Goal: Task Accomplishment & Management: Manage account settings

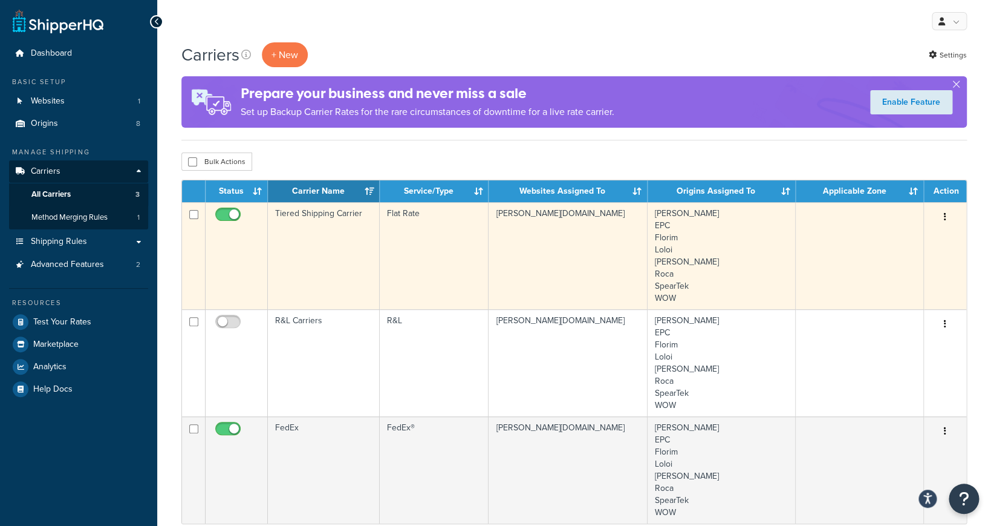
click at [355, 215] on td "Tiered Shipping Carrier" at bounding box center [324, 255] width 112 height 107
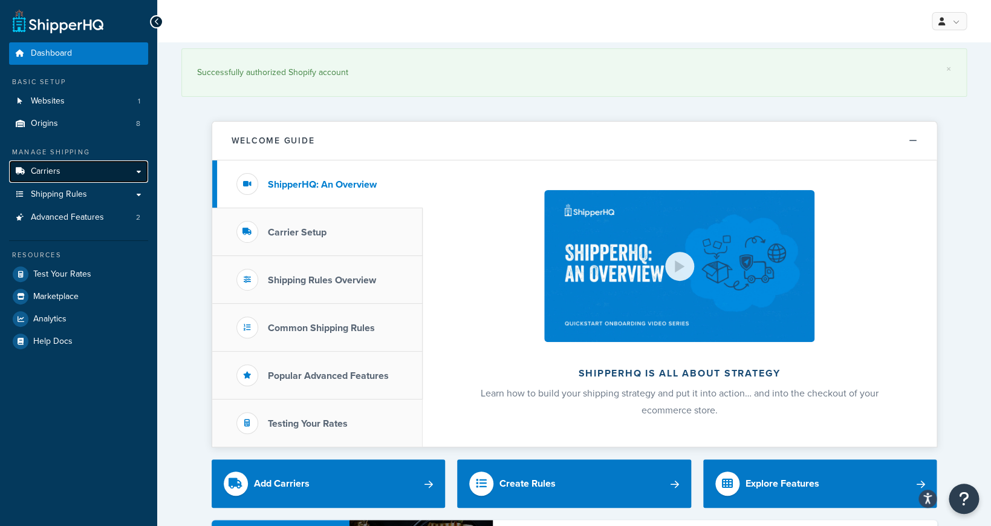
click at [81, 171] on link "Carriers" at bounding box center [78, 171] width 139 height 22
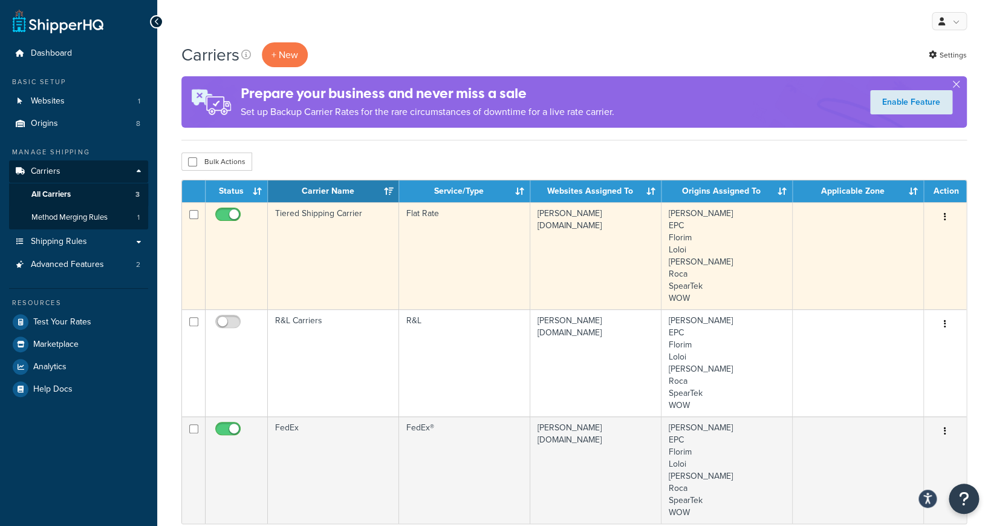
click at [328, 220] on td "Tiered Shipping Carrier" at bounding box center [333, 255] width 131 height 107
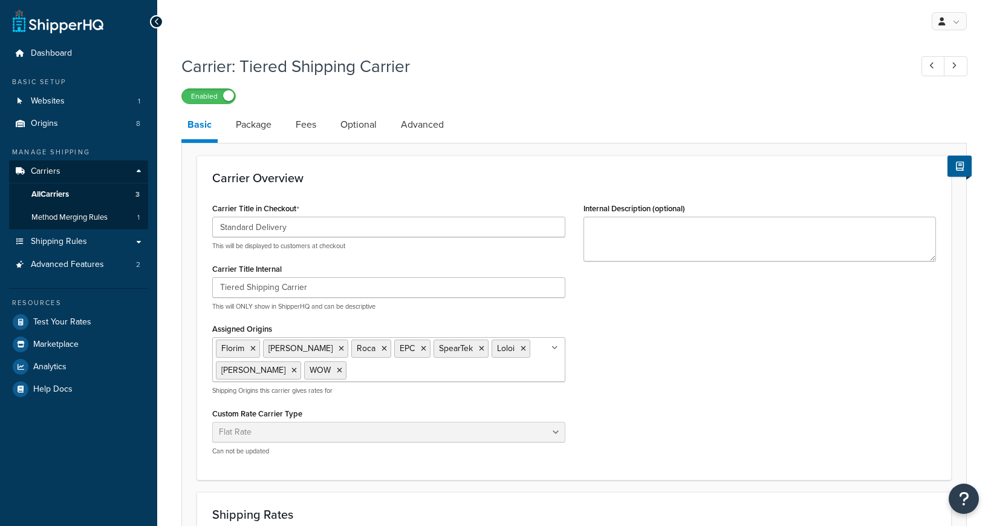
select select "flat"
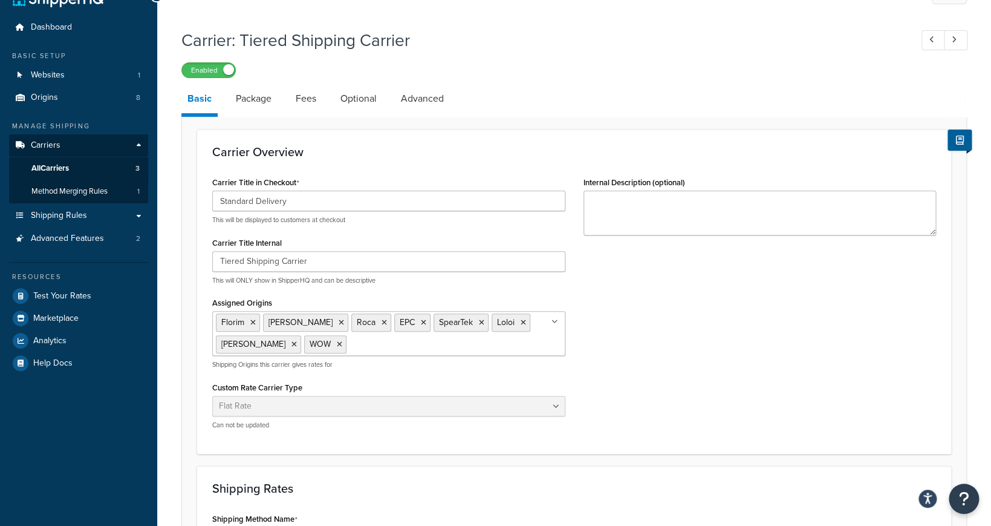
scroll to position [21, 0]
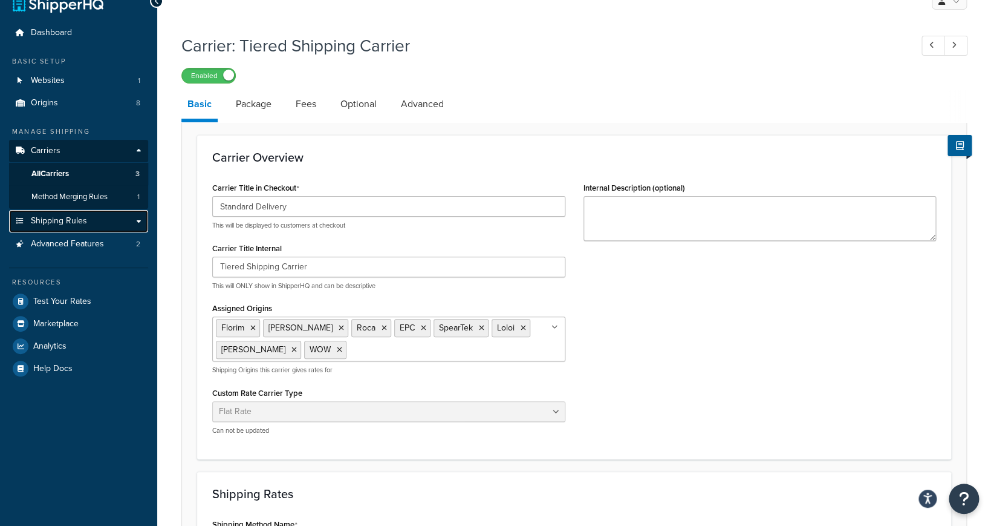
click at [105, 221] on link "Shipping Rules" at bounding box center [78, 221] width 139 height 22
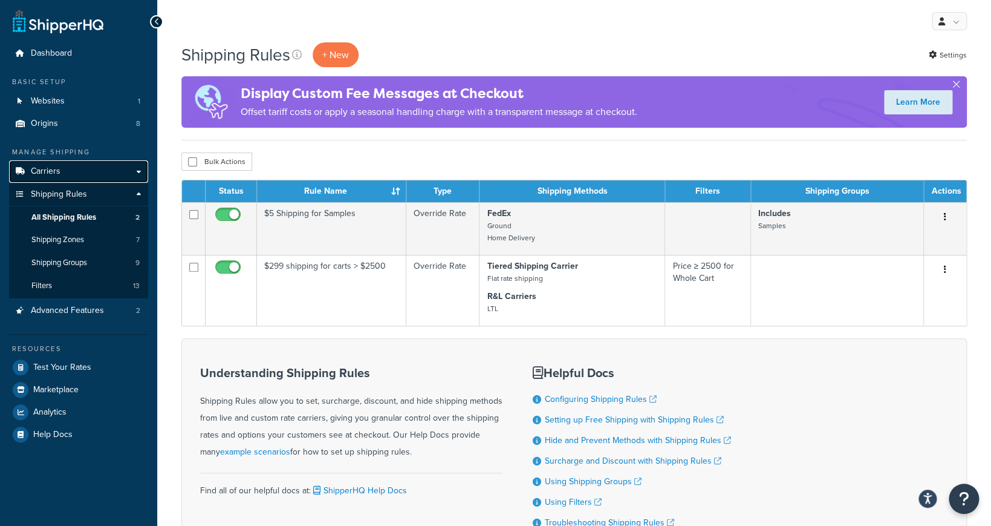
click at [99, 177] on link "Carriers" at bounding box center [78, 171] width 139 height 22
click at [142, 173] on link "Carriers" at bounding box center [78, 171] width 139 height 22
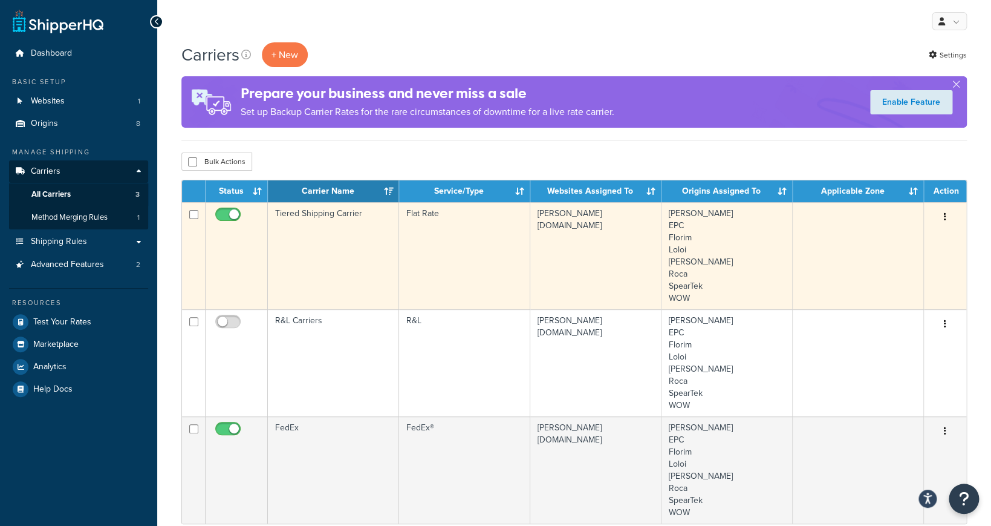
click at [362, 226] on td "Tiered Shipping Carrier" at bounding box center [333, 255] width 131 height 107
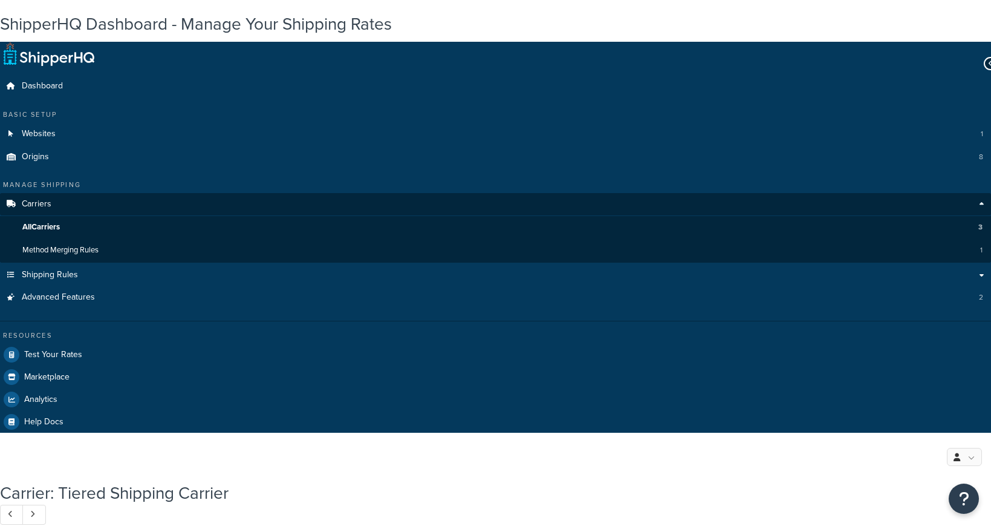
select select "flat"
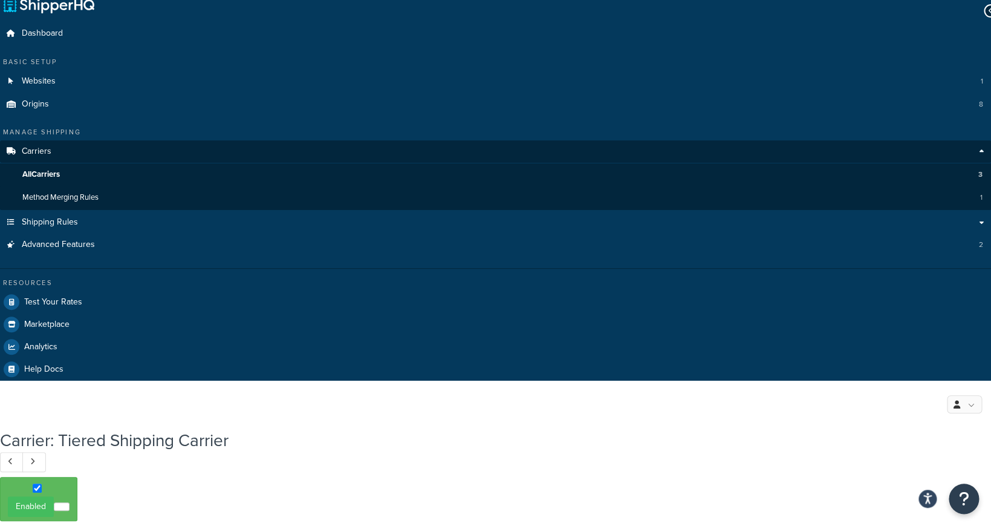
scroll to position [51, 0]
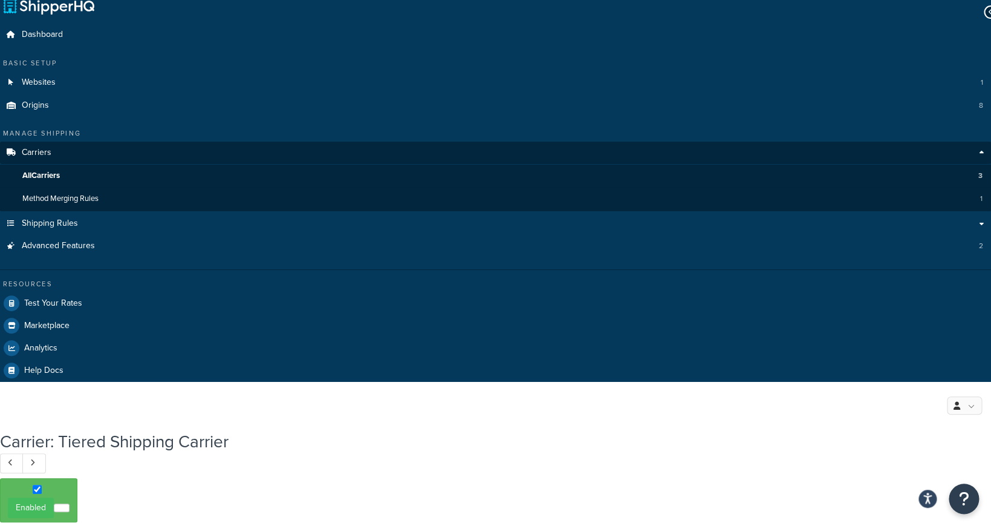
select select "AFTER"
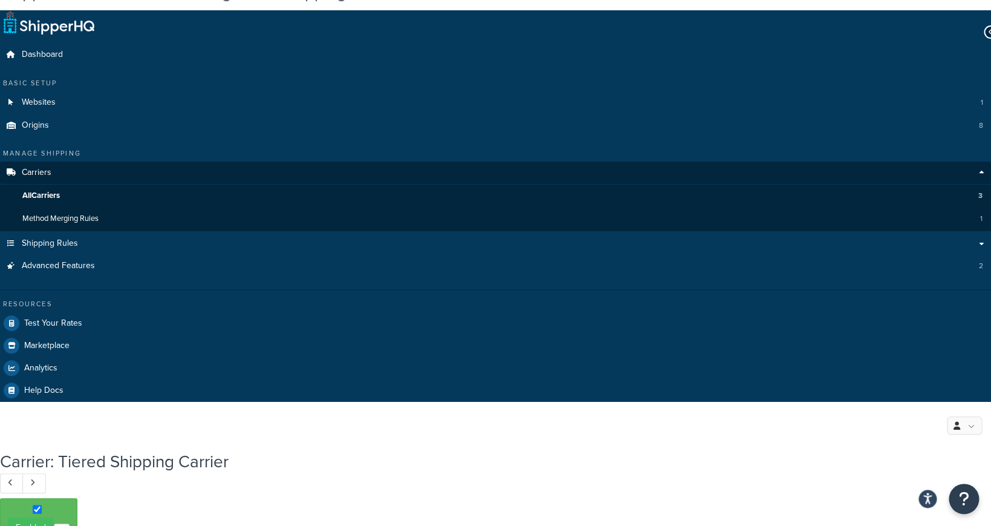
scroll to position [21, 0]
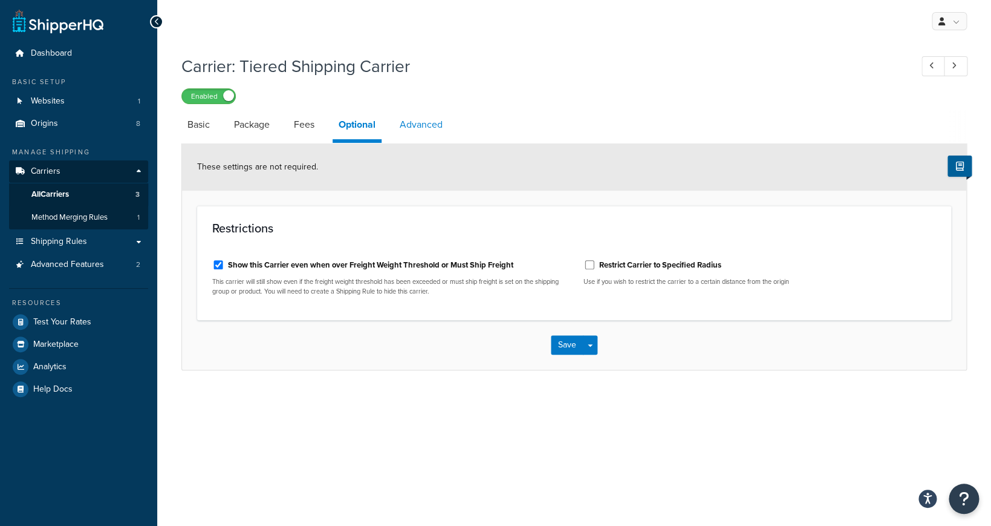
click at [422, 126] on link "Advanced" at bounding box center [421, 124] width 55 height 29
select select "false"
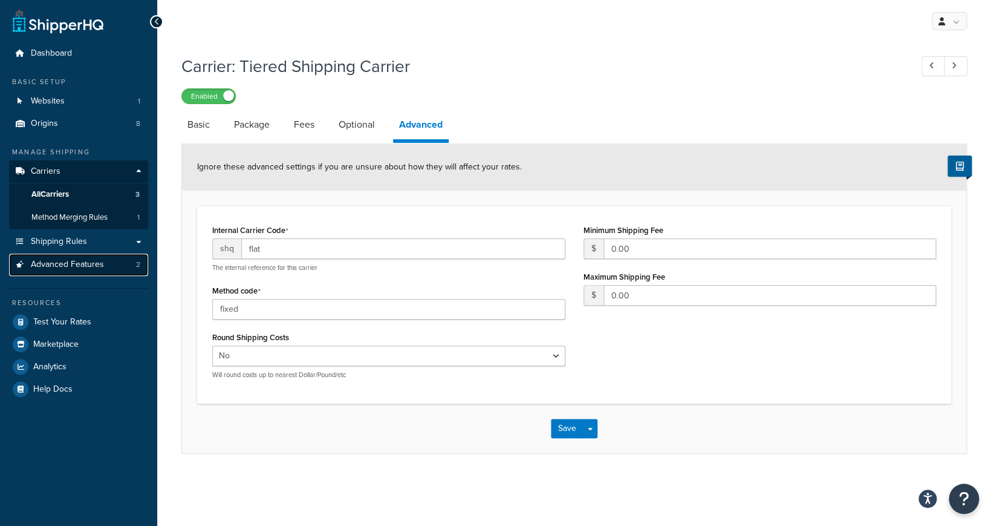
click at [105, 261] on link "Advanced Features 2" at bounding box center [78, 264] width 139 height 22
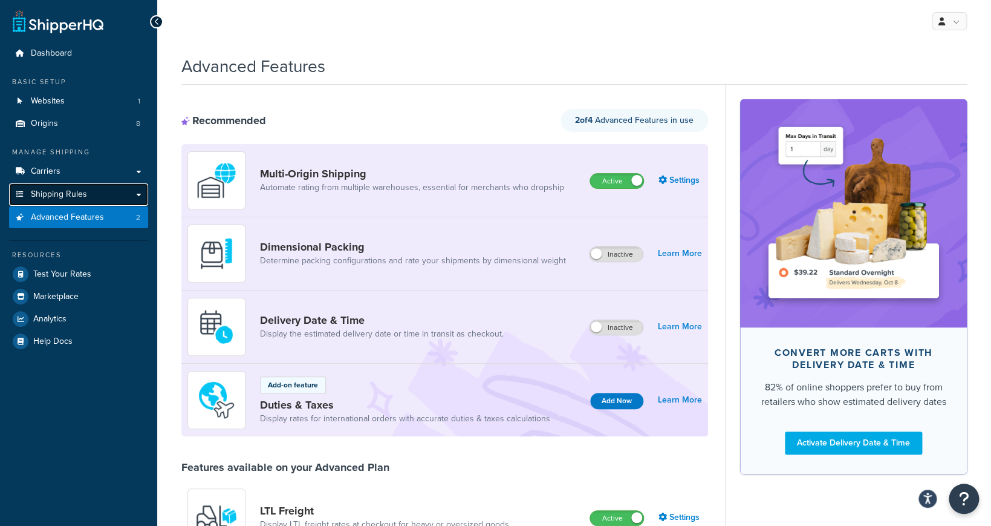
click at [128, 199] on link "Shipping Rules" at bounding box center [78, 194] width 139 height 22
click at [138, 197] on link "Shipping Rules" at bounding box center [78, 194] width 139 height 22
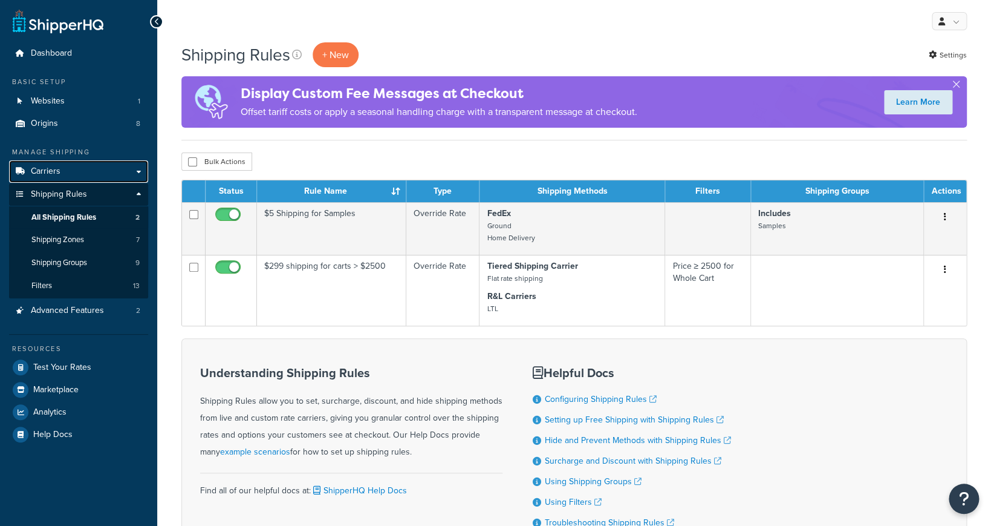
click at [139, 180] on link "Carriers" at bounding box center [78, 171] width 139 height 22
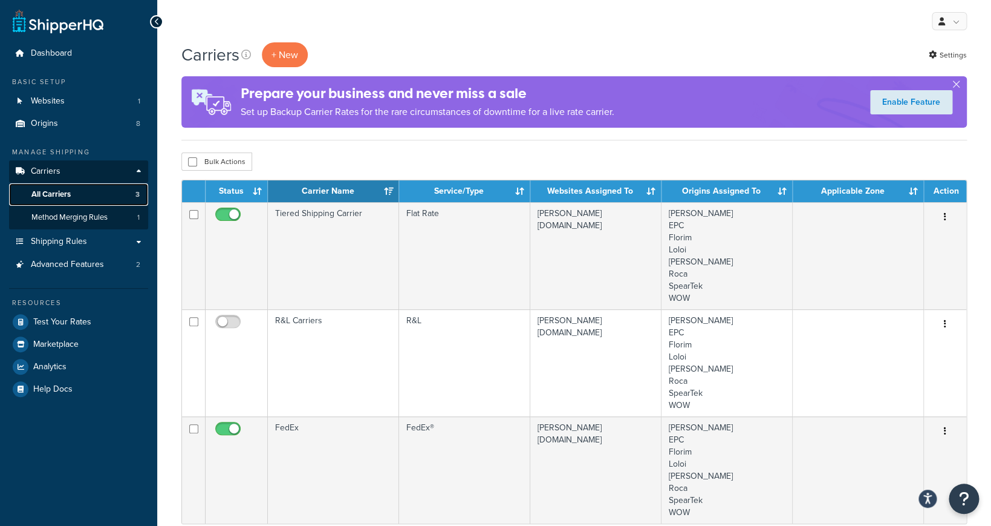
click at [122, 191] on link "All Carriers 3" at bounding box center [78, 194] width 139 height 22
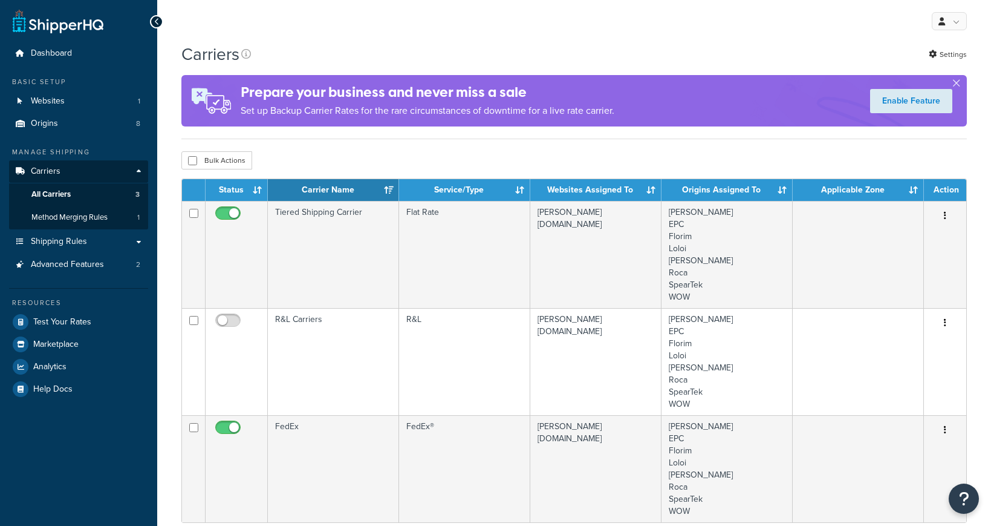
scroll to position [45, 0]
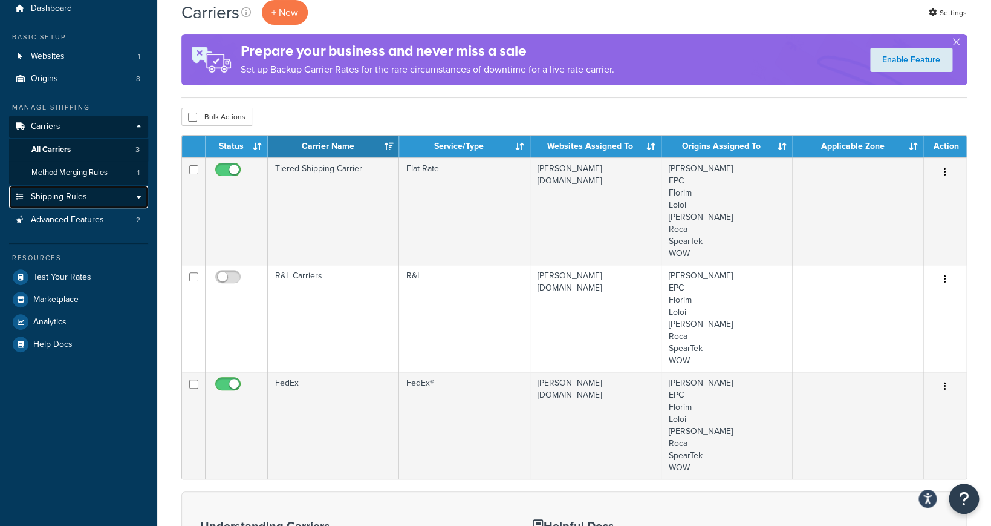
click at [108, 193] on link "Shipping Rules" at bounding box center [78, 197] width 139 height 22
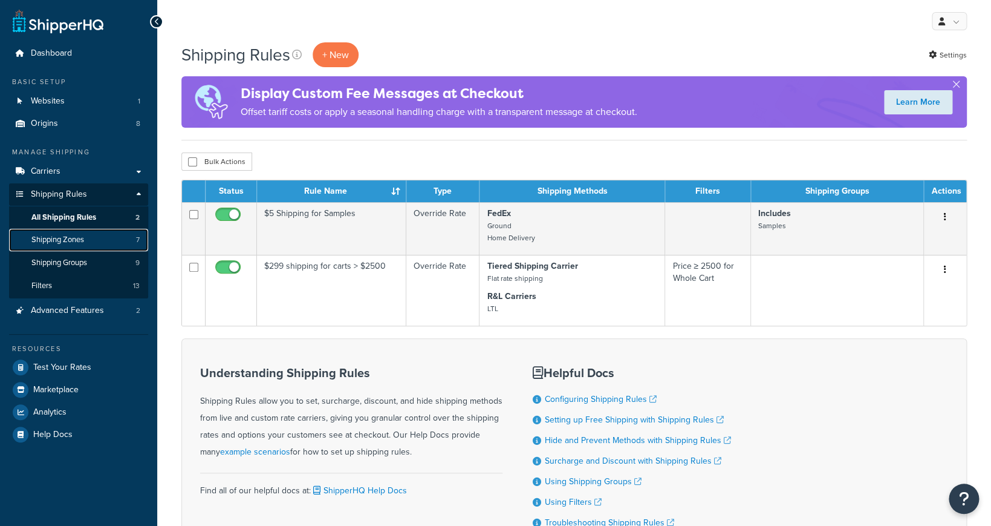
click at [116, 236] on link "Shipping Zones 7" at bounding box center [78, 240] width 139 height 22
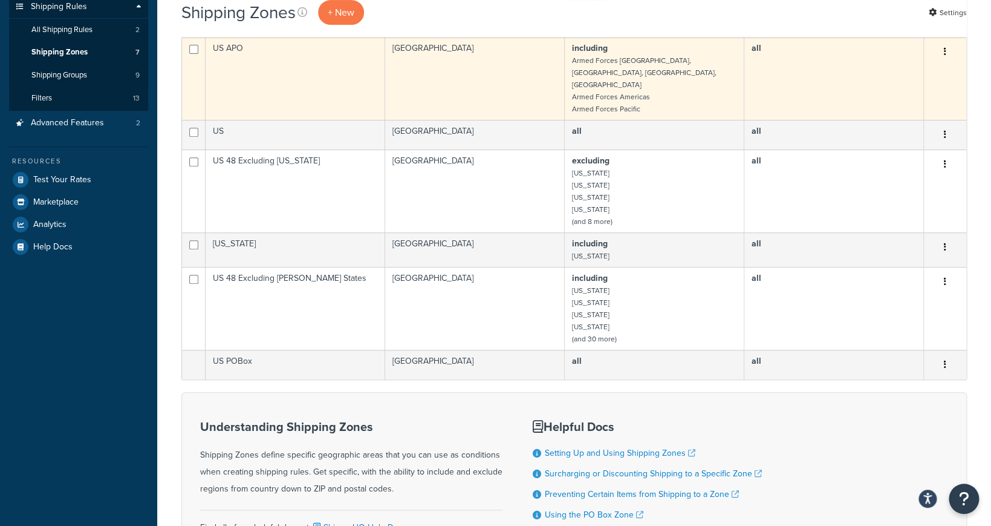
scroll to position [188, 0]
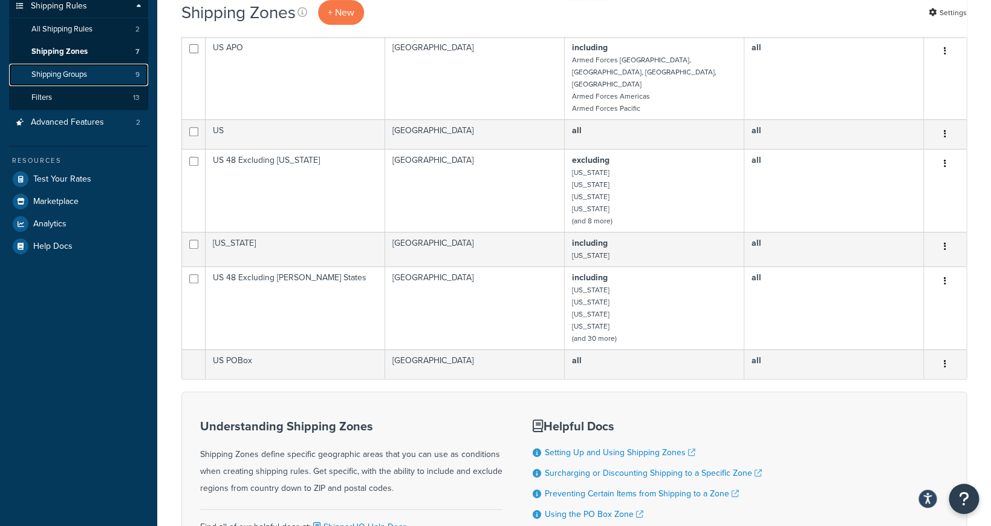
click at [113, 77] on link "Shipping Groups 9" at bounding box center [78, 75] width 139 height 22
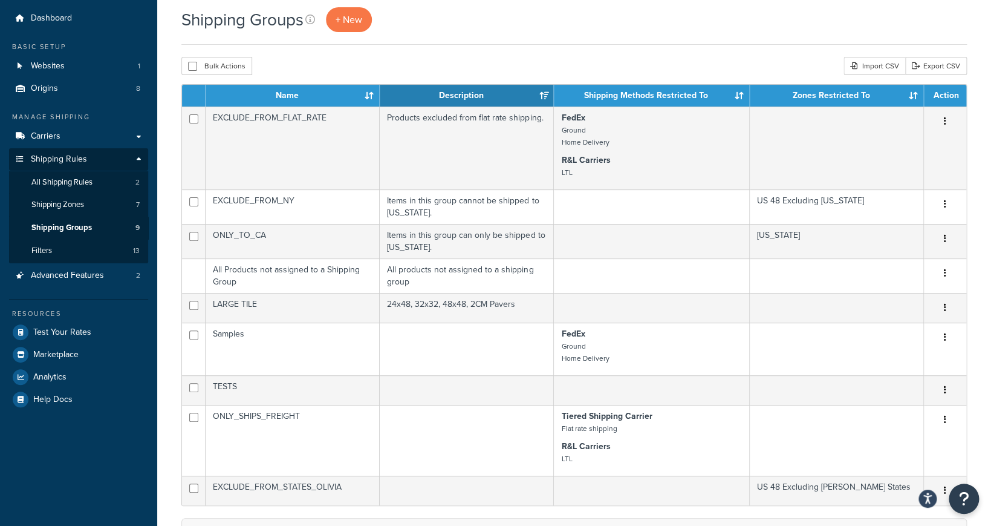
scroll to position [28, 0]
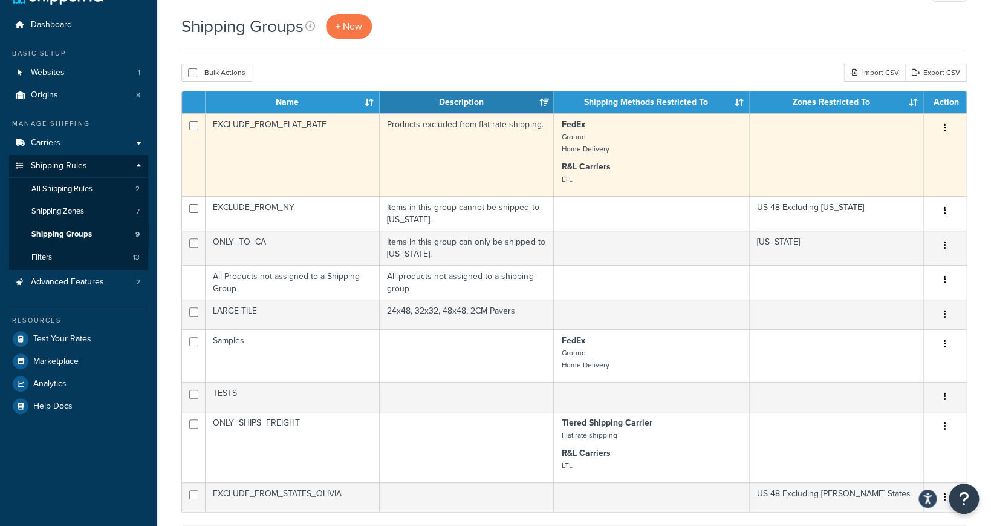
click at [338, 143] on td "EXCLUDE_FROM_FLAT_RATE" at bounding box center [293, 154] width 174 height 83
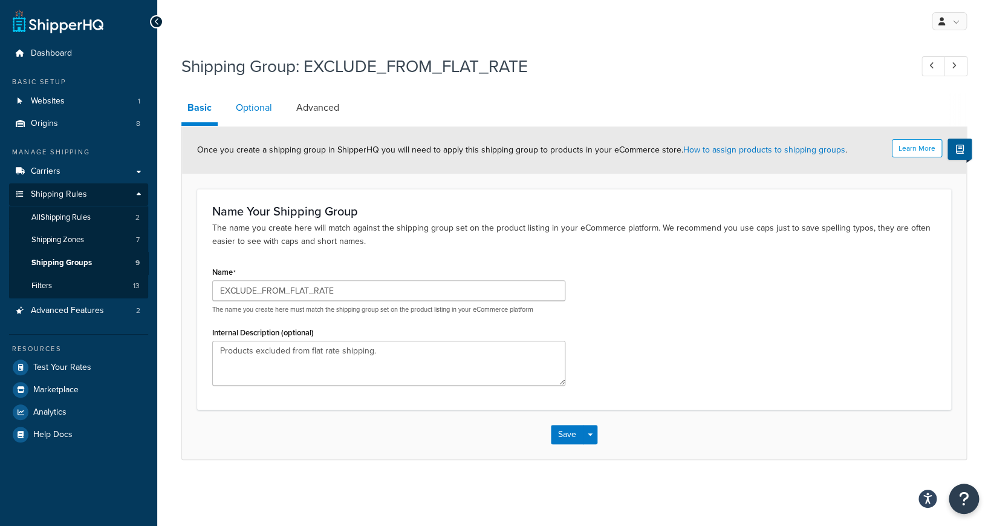
click at [245, 111] on link "Optional" at bounding box center [254, 107] width 48 height 29
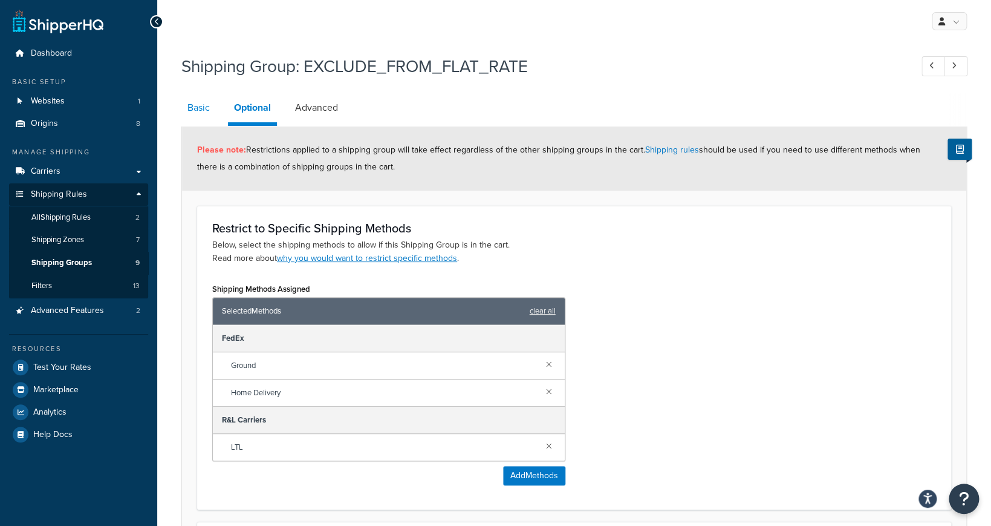
click at [208, 114] on link "Basic" at bounding box center [198, 107] width 34 height 29
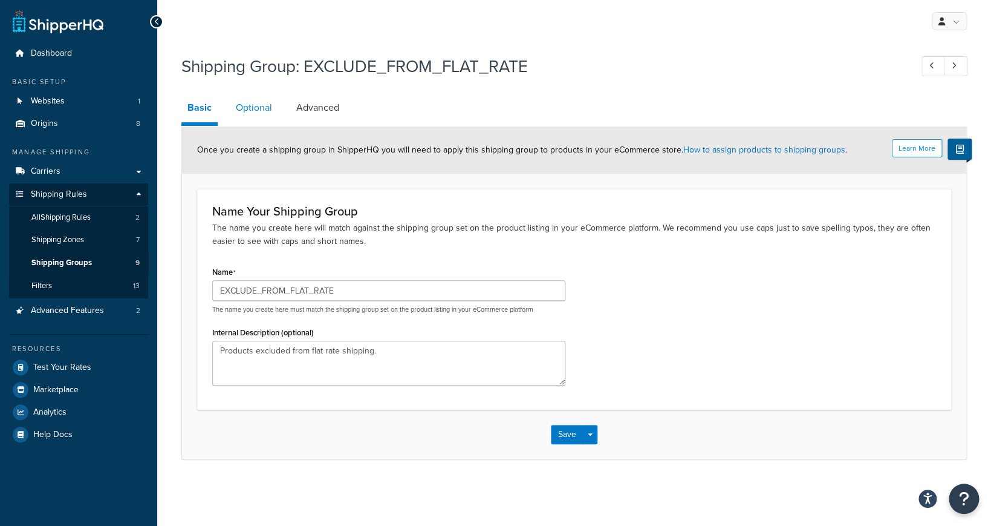
click at [248, 113] on link "Optional" at bounding box center [254, 107] width 48 height 29
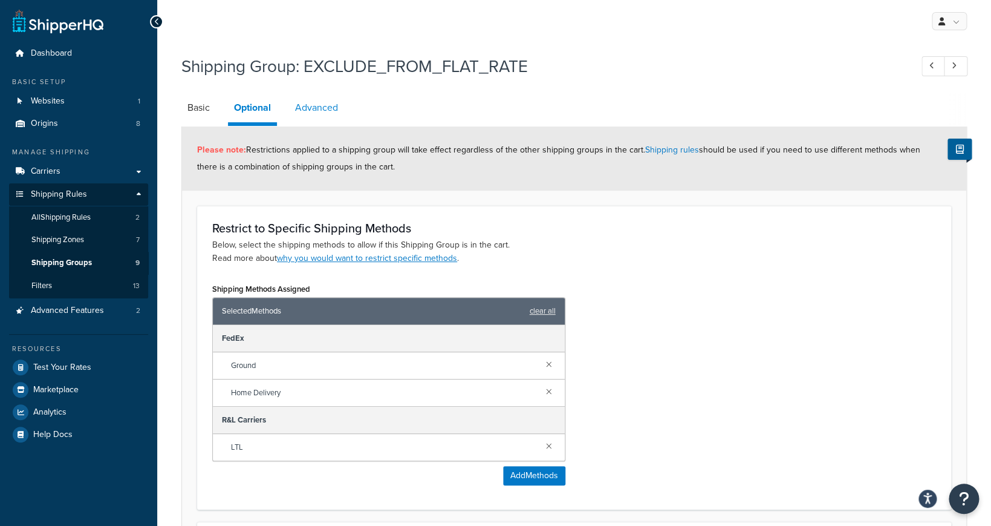
click at [313, 114] on link "Advanced" at bounding box center [316, 107] width 55 height 29
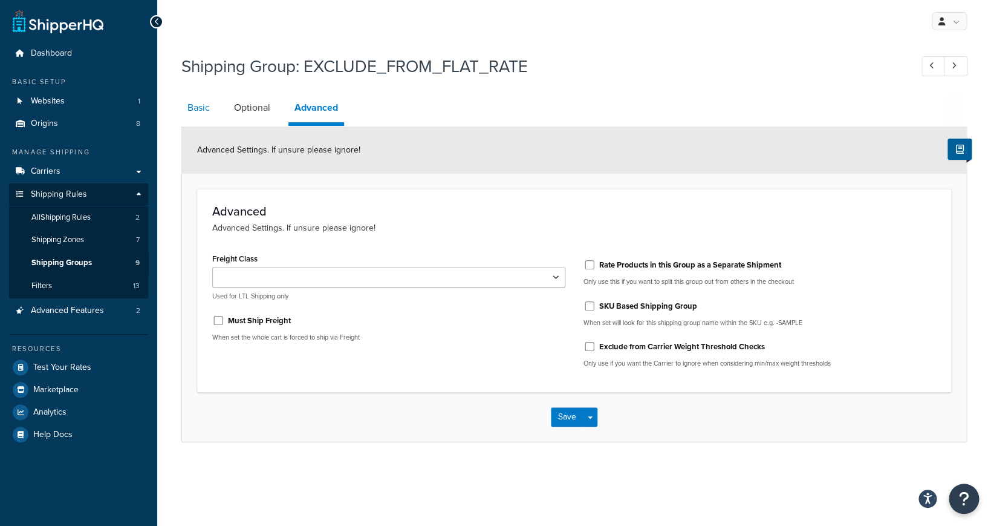
click at [203, 109] on link "Basic" at bounding box center [198, 107] width 34 height 29
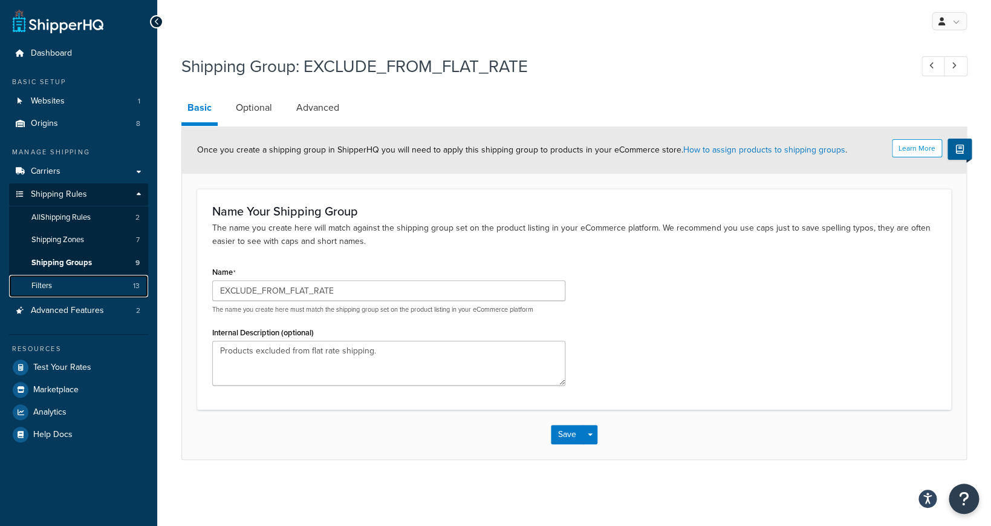
click at [106, 282] on link "Filters 13" at bounding box center [78, 286] width 139 height 22
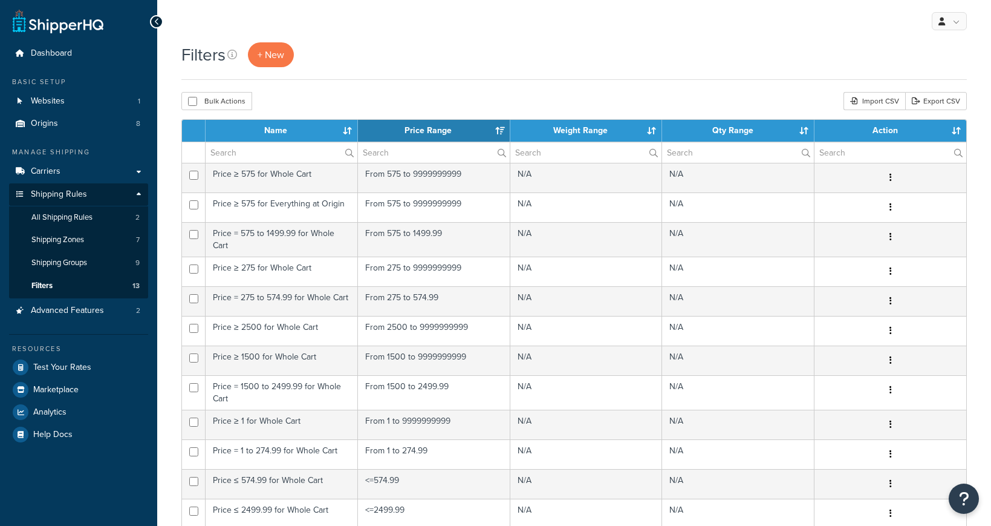
select select "15"
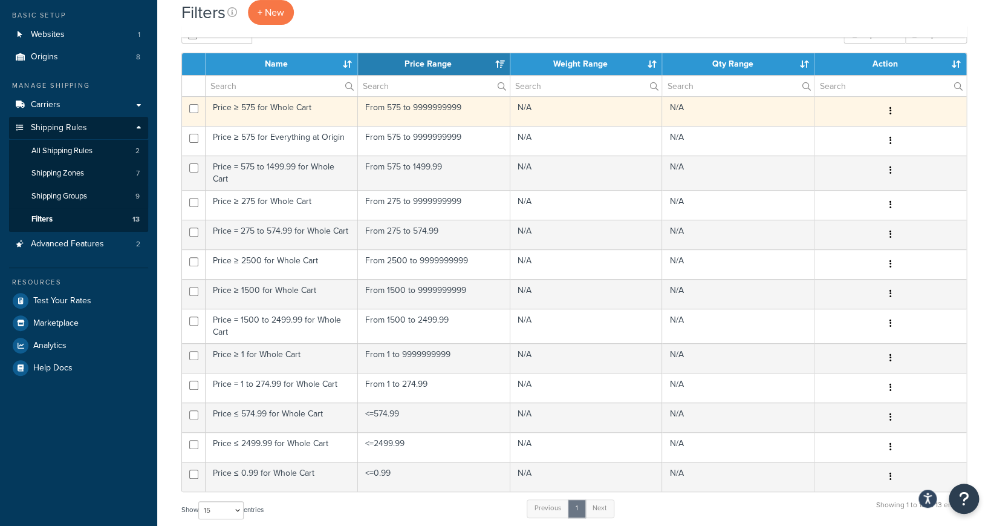
scroll to position [65, 0]
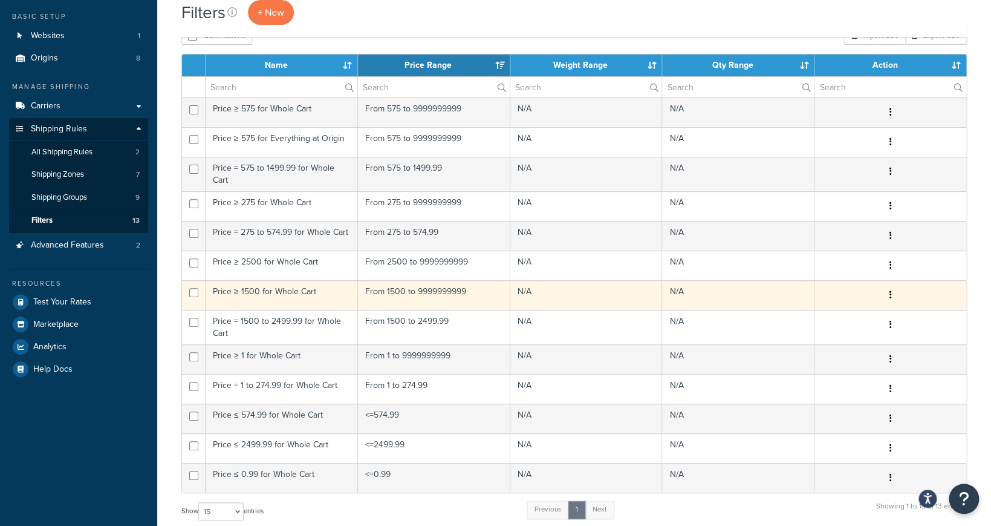
click at [852, 304] on div "Edit Duplicate Delete" at bounding box center [890, 294] width 137 height 19
click at [890, 299] on icon "button" at bounding box center [891, 294] width 2 height 8
click at [769, 319] on link "Edit" at bounding box center [747, 319] width 96 height 25
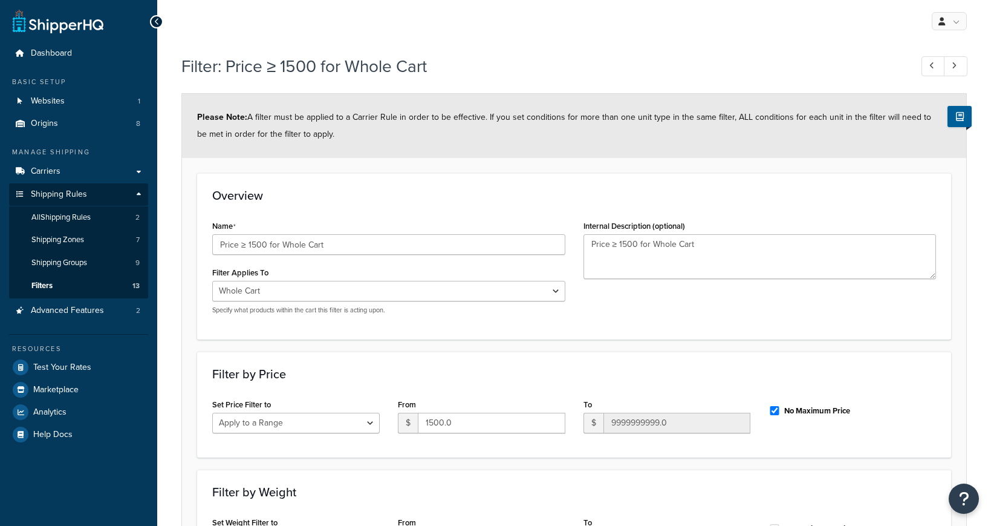
select select "range"
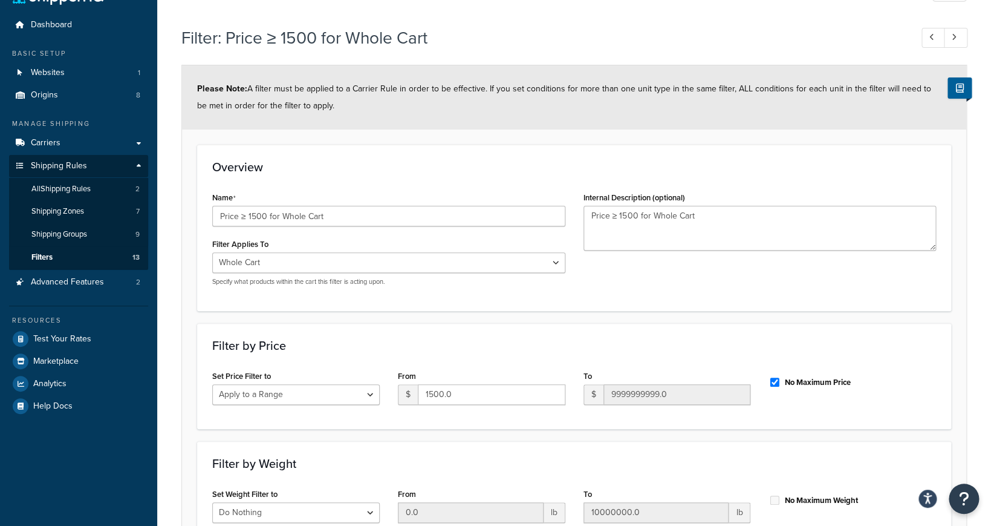
scroll to position [35, 0]
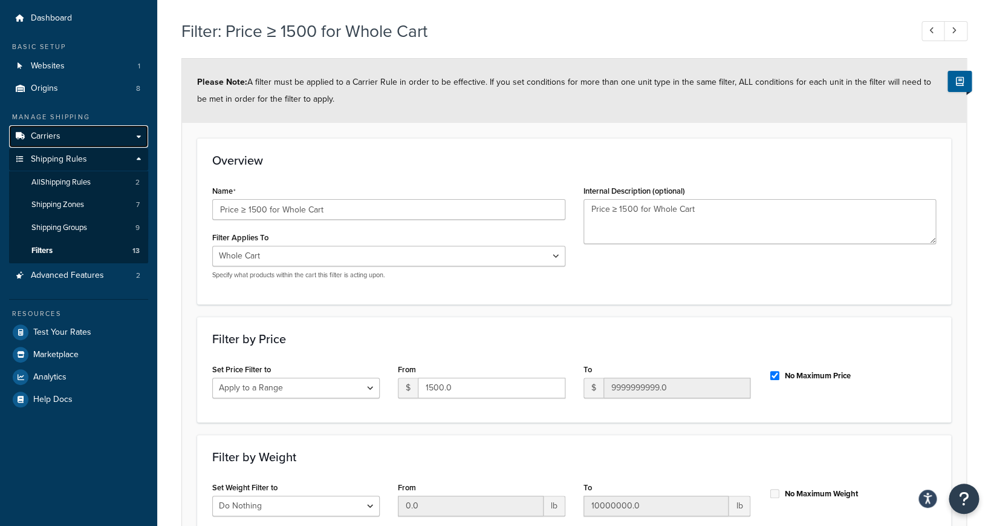
click at [138, 140] on link "Carriers" at bounding box center [78, 136] width 139 height 22
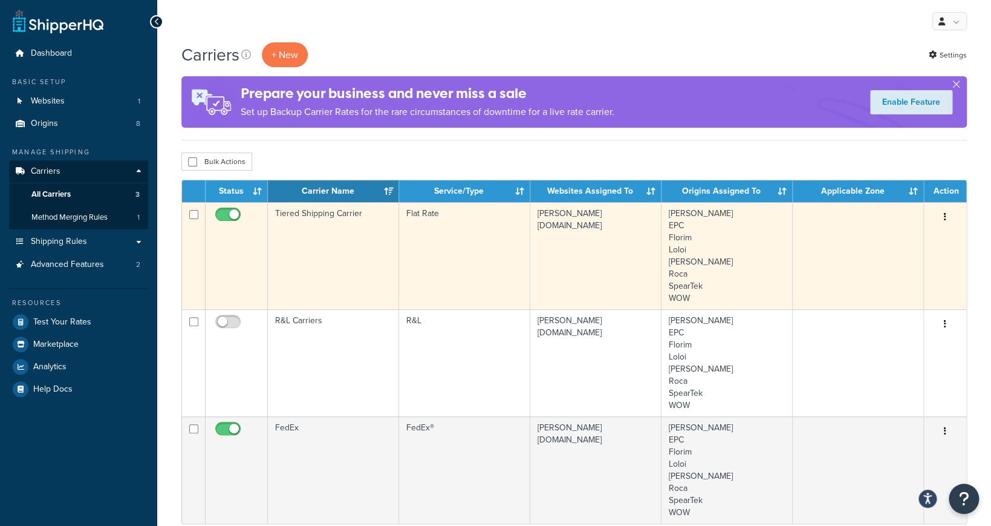
click at [944, 212] on button "button" at bounding box center [945, 216] width 17 height 19
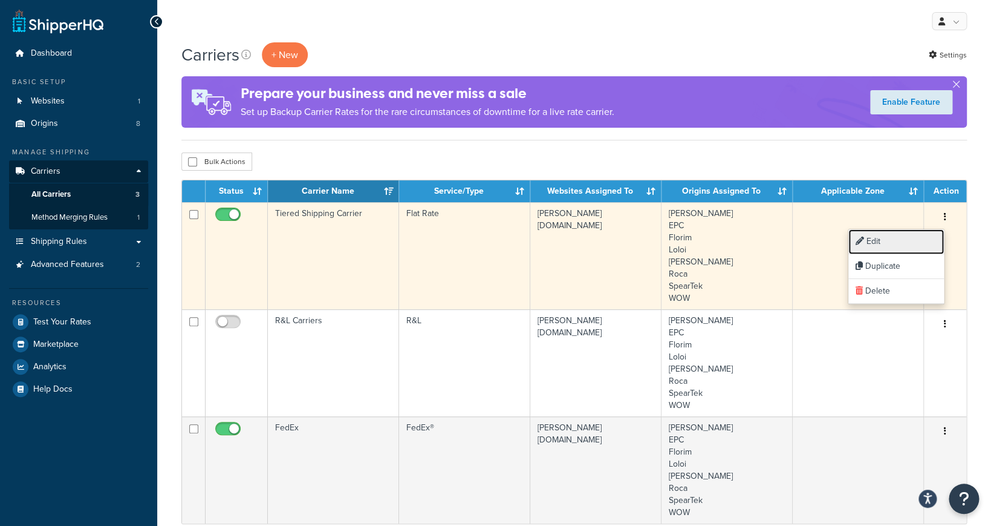
click at [910, 245] on link "Edit" at bounding box center [897, 241] width 96 height 25
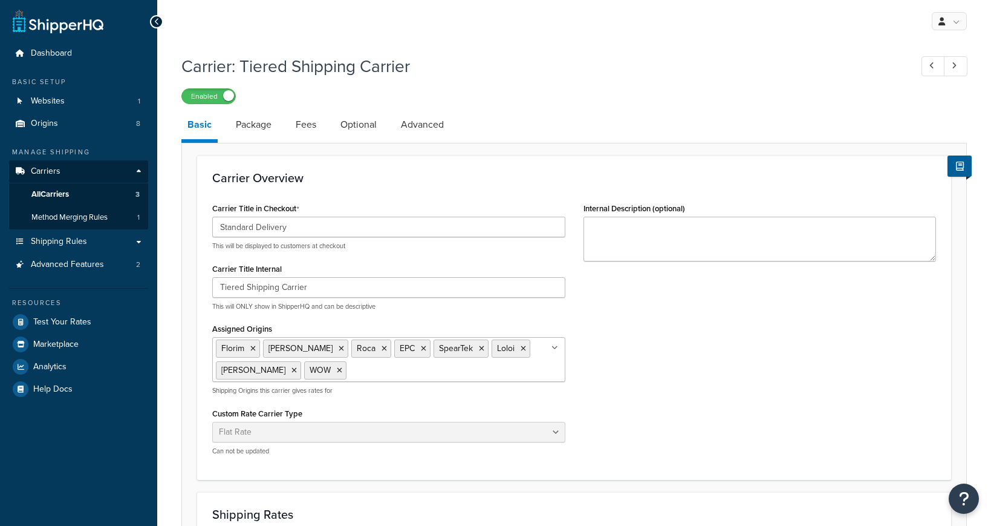
select select "flat"
click at [250, 121] on link "Package" at bounding box center [254, 124] width 48 height 29
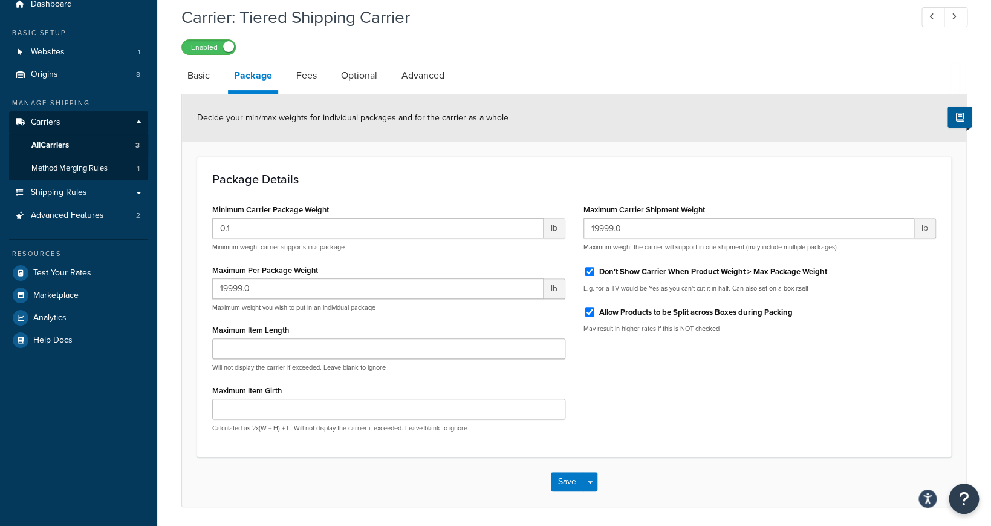
scroll to position [41, 0]
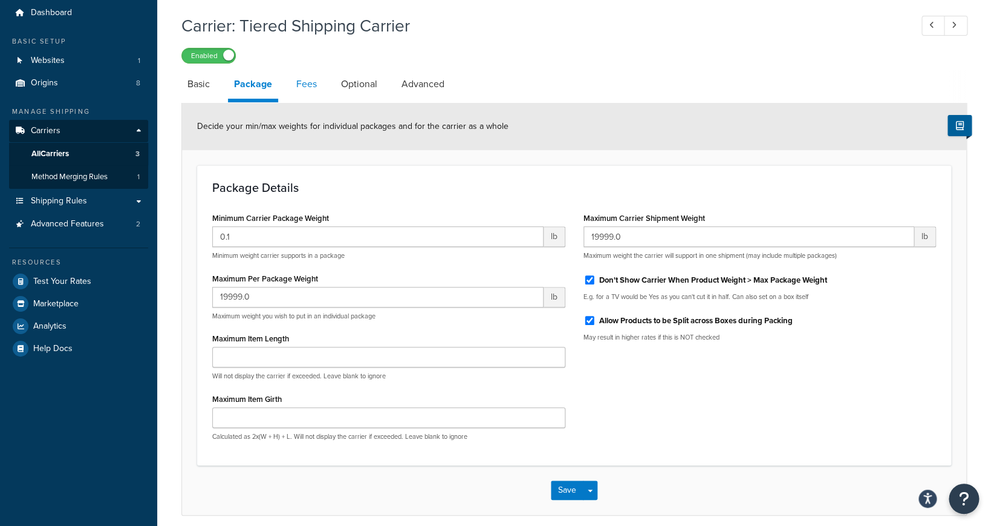
click at [305, 85] on link "Fees" at bounding box center [306, 84] width 33 height 29
select select "AFTER"
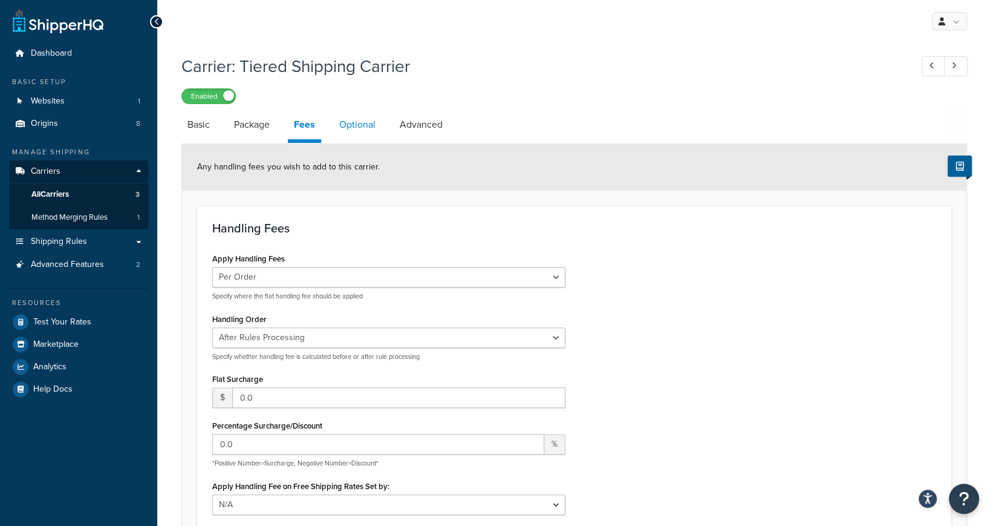
click at [354, 117] on link "Optional" at bounding box center [357, 124] width 48 height 29
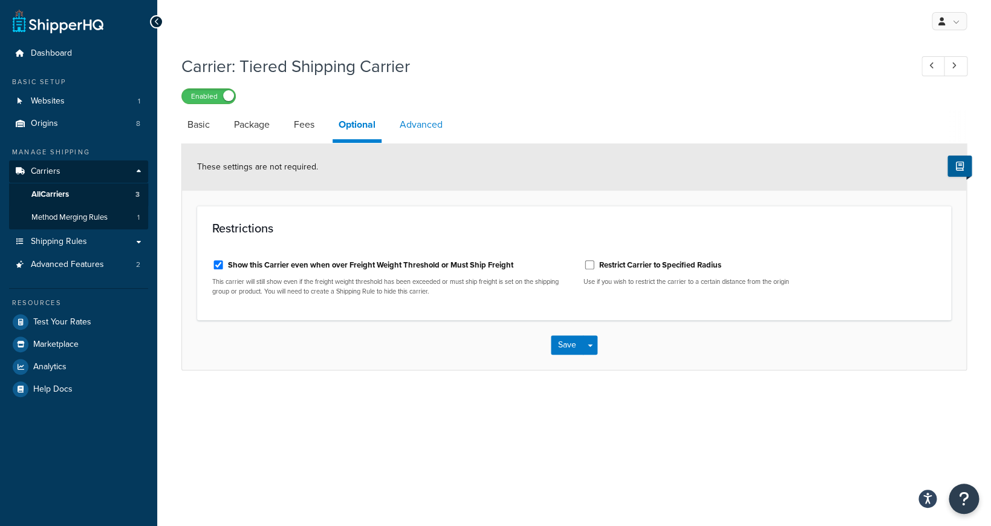
click at [411, 125] on link "Advanced" at bounding box center [421, 124] width 55 height 29
select select "false"
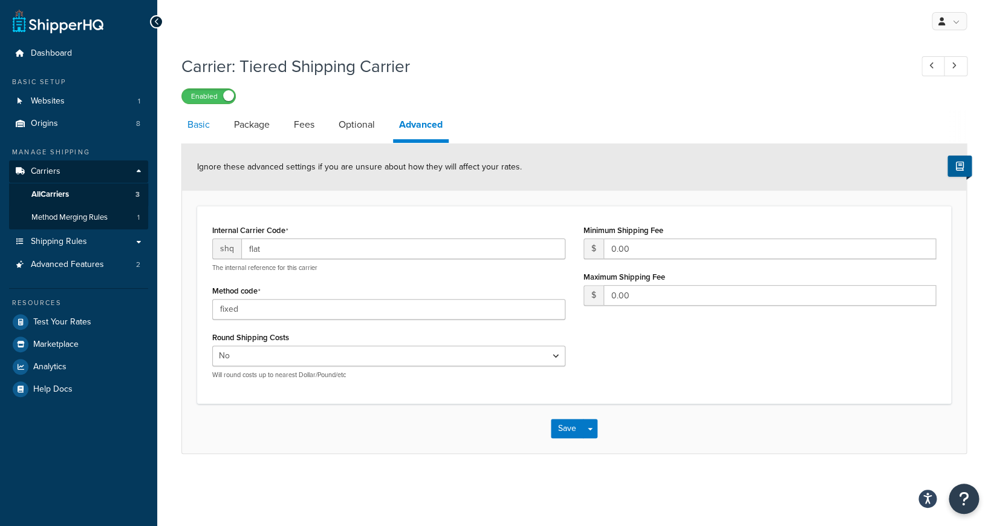
click at [206, 123] on link "Basic" at bounding box center [198, 124] width 34 height 29
select select "flat"
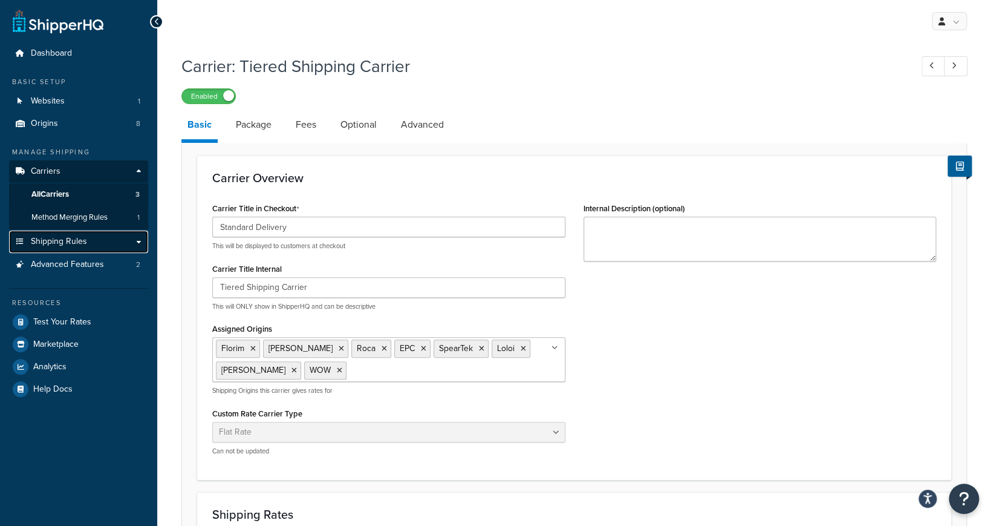
click at [109, 236] on link "Shipping Rules" at bounding box center [78, 241] width 139 height 22
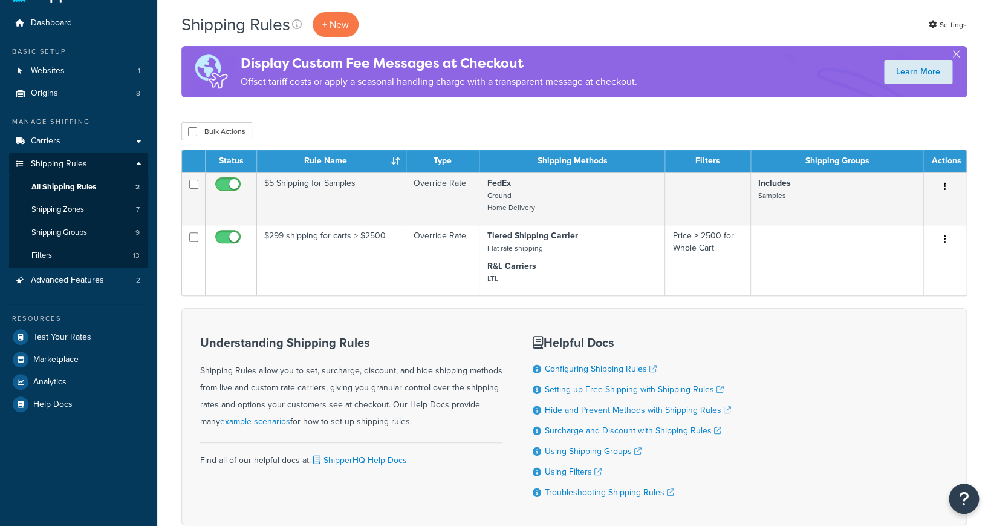
scroll to position [37, 0]
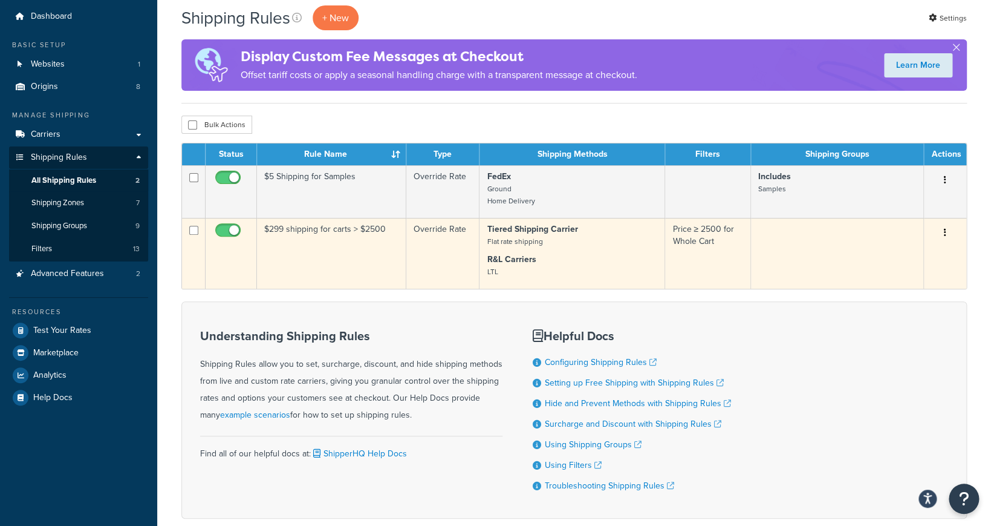
click at [365, 233] on td "$299 shipping for carts > $2500" at bounding box center [331, 253] width 149 height 71
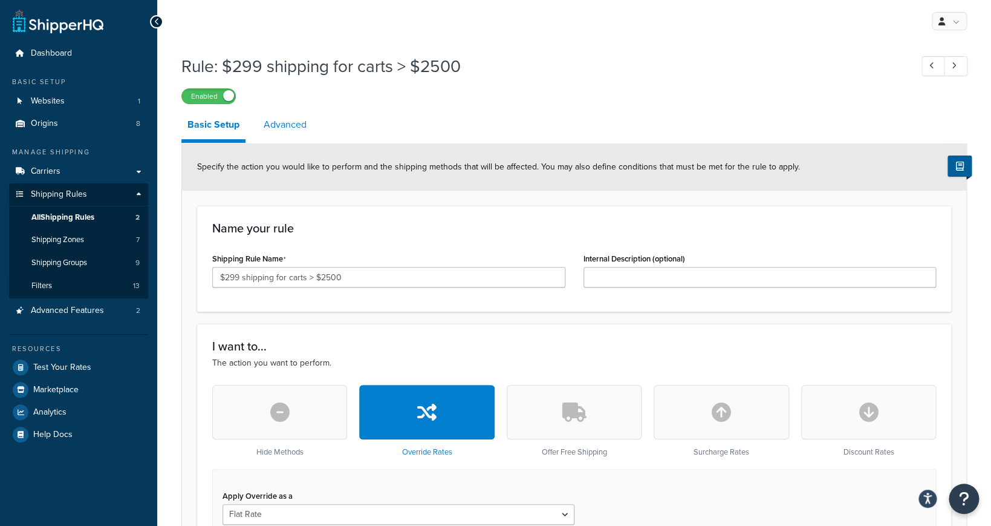
click at [287, 125] on link "Advanced" at bounding box center [285, 124] width 55 height 29
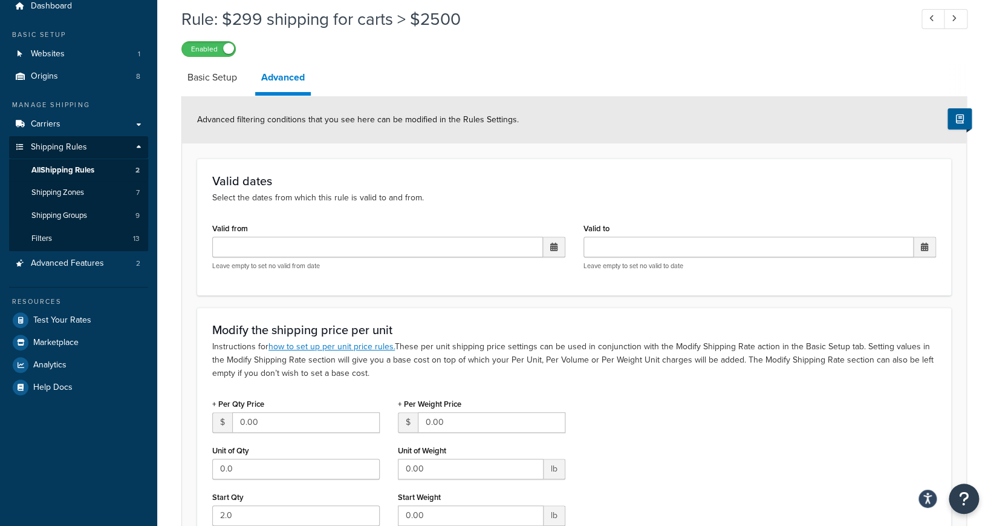
scroll to position [44, 0]
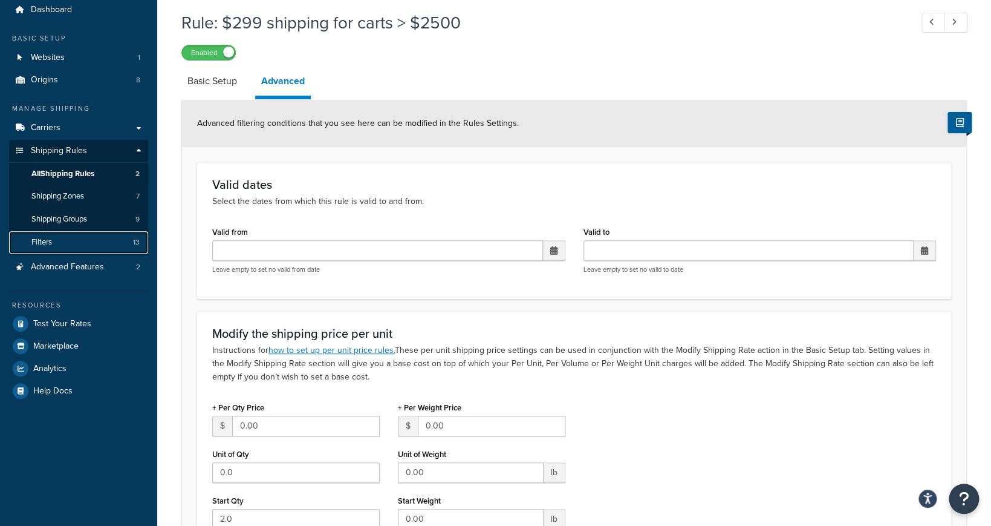
click at [109, 243] on link "Filters 13" at bounding box center [78, 242] width 139 height 22
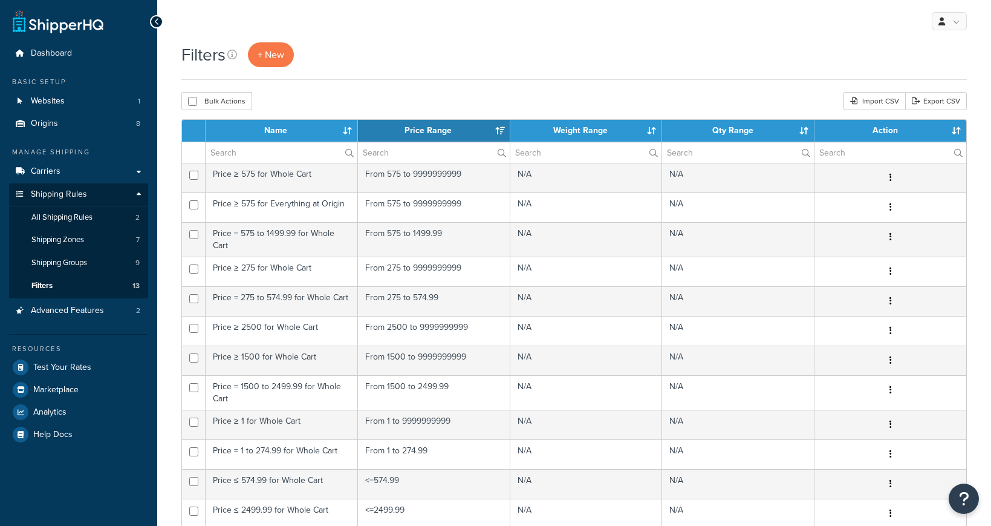
select select "15"
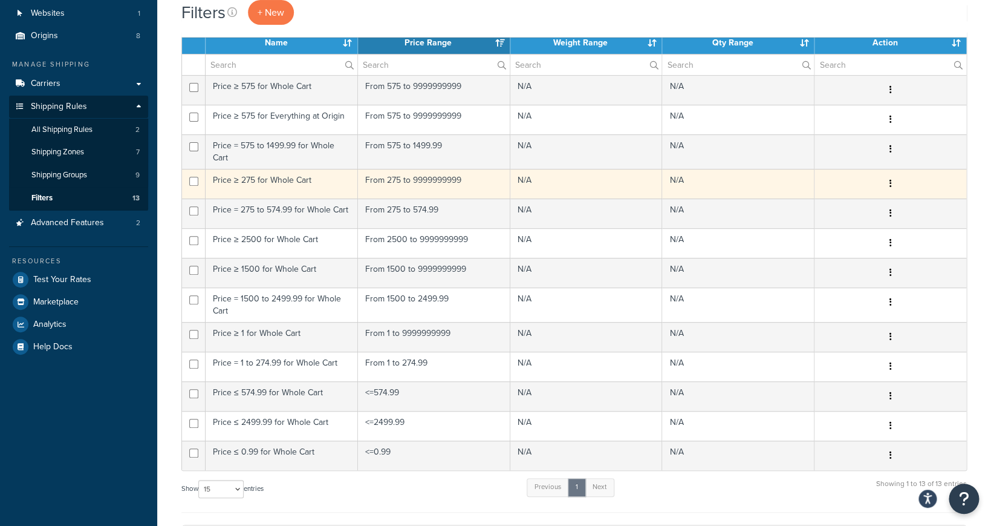
scroll to position [60, 0]
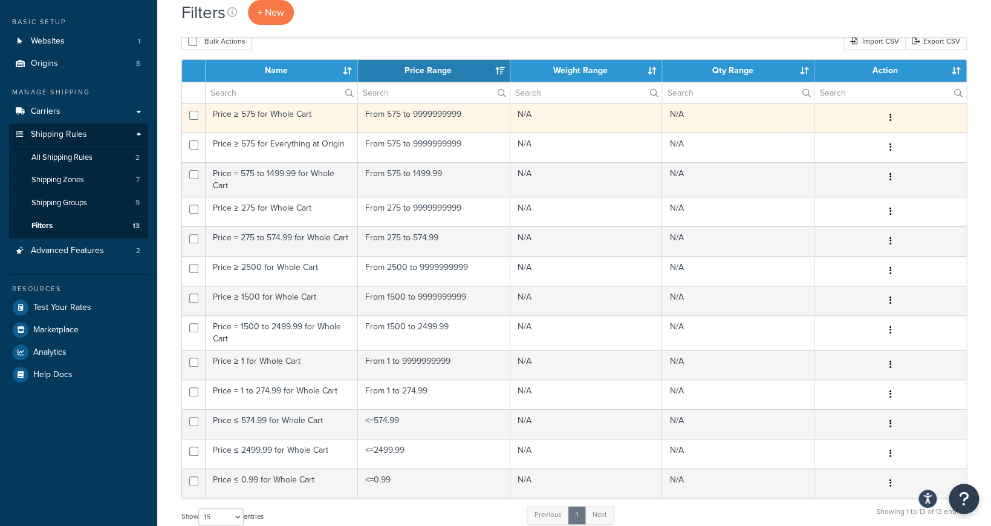
click at [895, 121] on button "button" at bounding box center [890, 117] width 17 height 19
click at [755, 142] on link "Edit" at bounding box center [747, 142] width 96 height 25
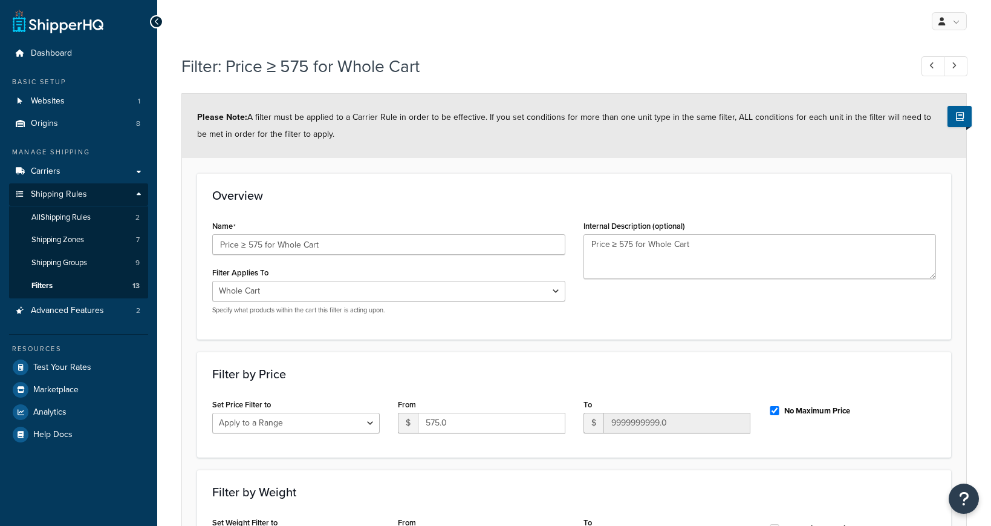
select select "range"
click at [137, 176] on link "Carriers" at bounding box center [78, 171] width 139 height 22
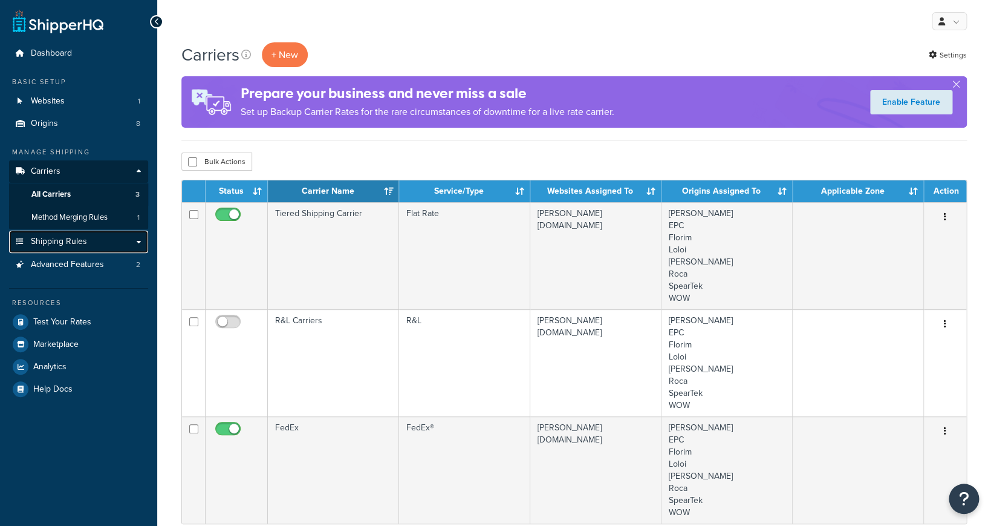
click at [121, 243] on link "Shipping Rules" at bounding box center [78, 241] width 139 height 22
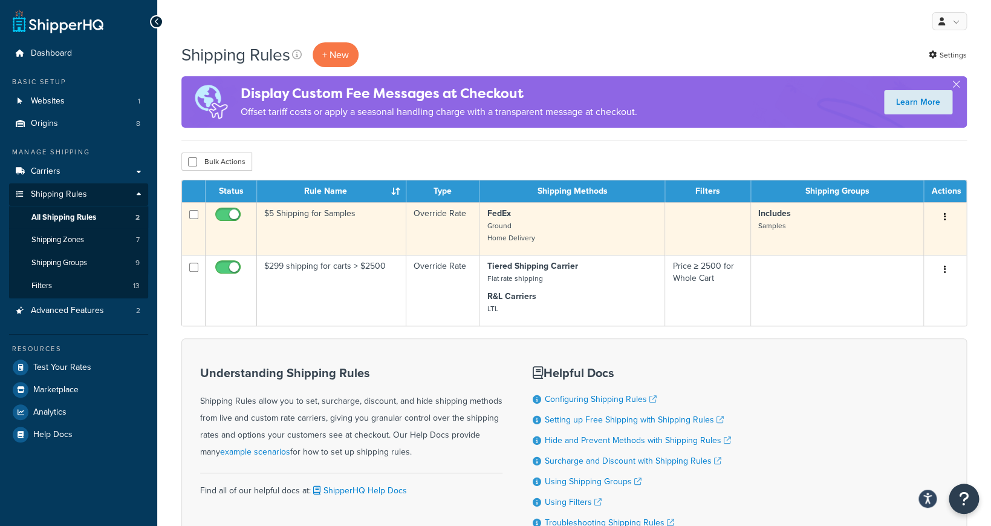
click at [332, 217] on td "$5 Shipping for Samples" at bounding box center [331, 228] width 149 height 53
